Goal: Navigation & Orientation: Find specific page/section

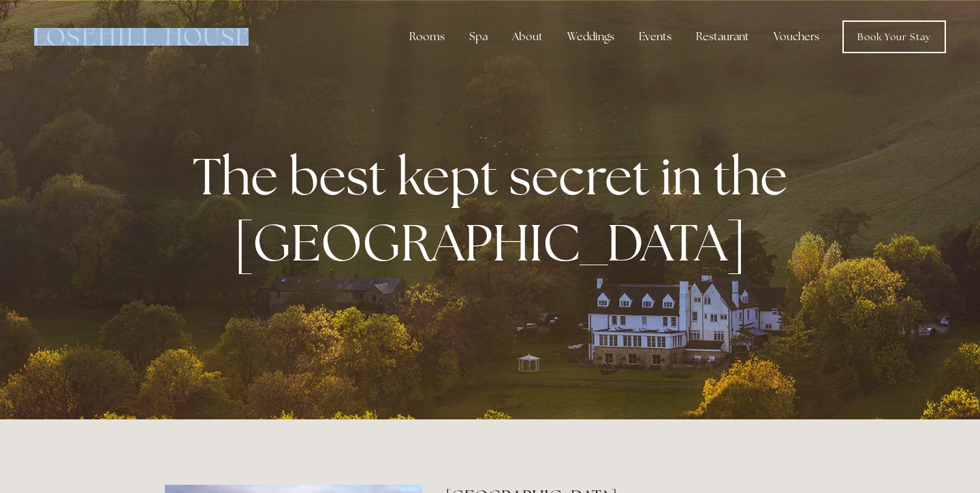
drag, startPoint x: 177, startPoint y: 44, endPoint x: 9, endPoint y: 28, distance: 169.0
click at [9, 28] on header "Rooms Rooms Your Stay Book a stay Offers Spa" at bounding box center [490, 37] width 980 height 74
copy div
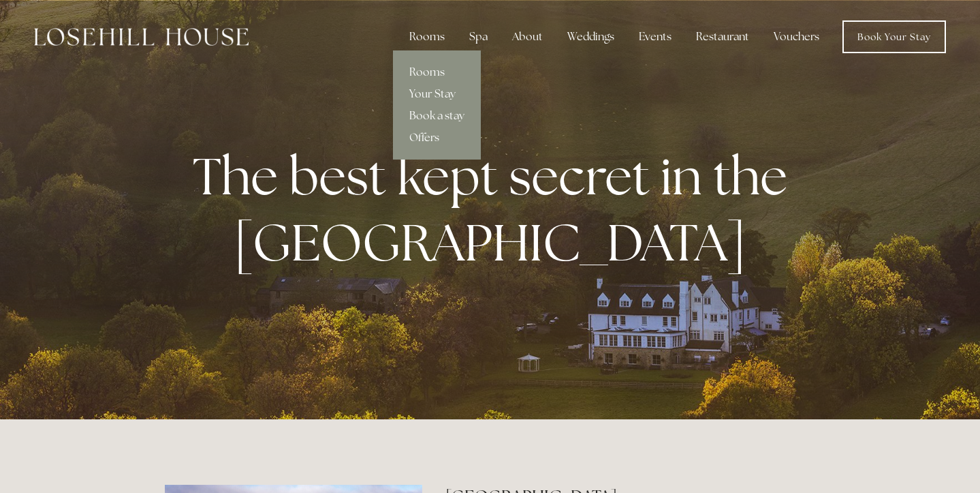
click at [439, 42] on div "Rooms" at bounding box center [427, 36] width 57 height 27
